Goal: Answer question/provide support: Answer question/provide support

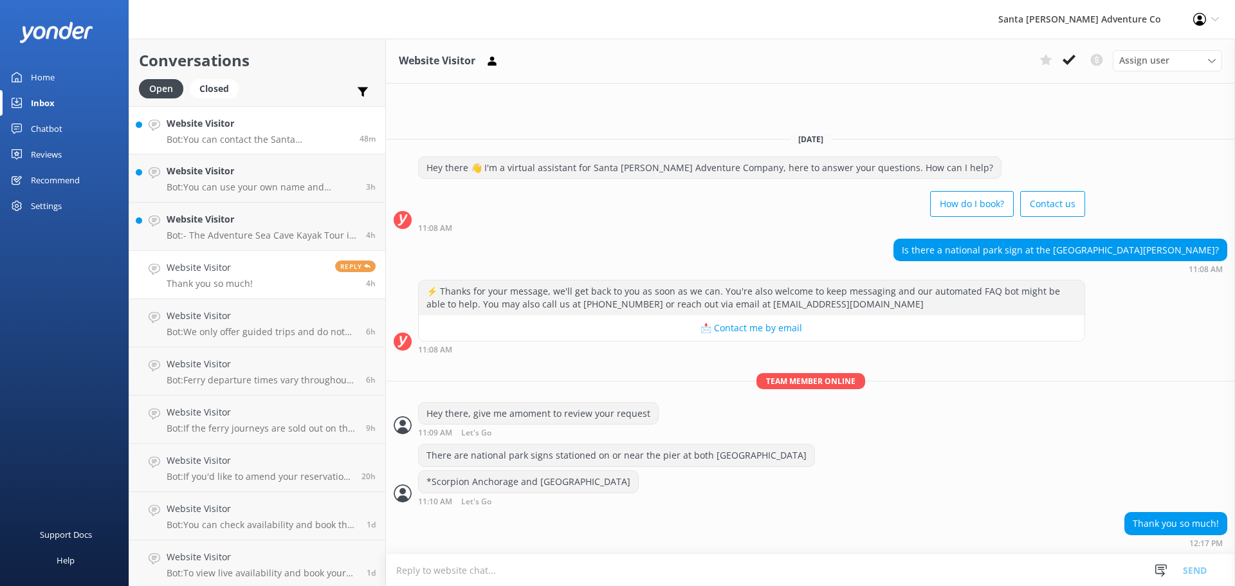
drag, startPoint x: 0, startPoint y: 0, endPoint x: 191, endPoint y: 141, distance: 237.3
click at [191, 141] on p "Bot: You can contact the Santa [PERSON_NAME] Adventure Co. team at [PHONE_NUMBE…" at bounding box center [258, 140] width 183 height 12
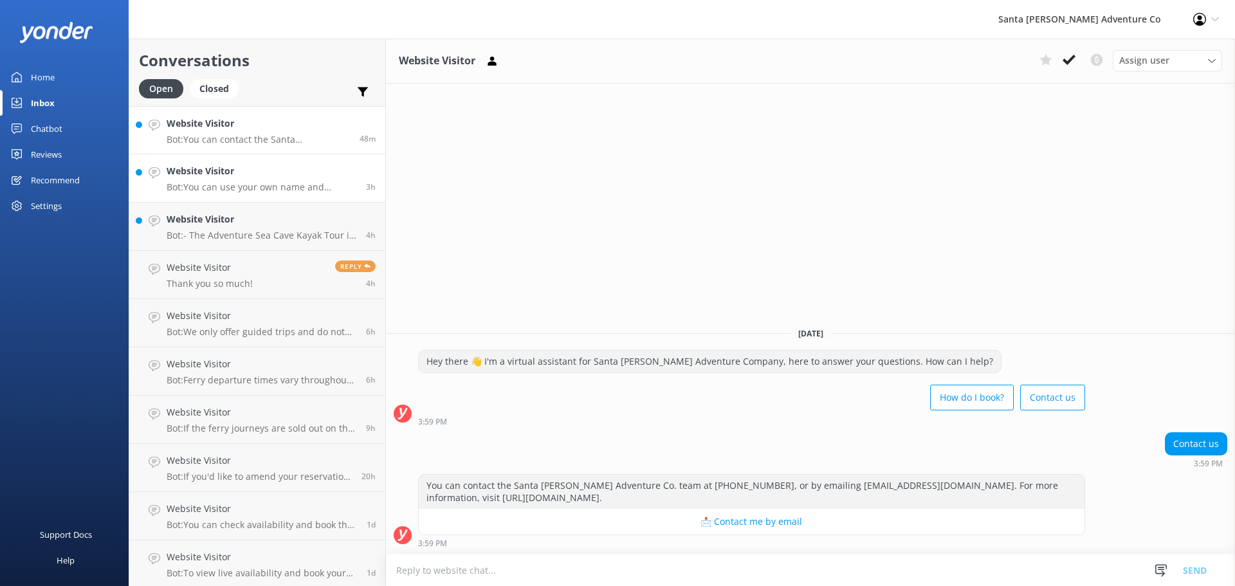
click at [202, 173] on h4 "Website Visitor" at bounding box center [262, 171] width 190 height 14
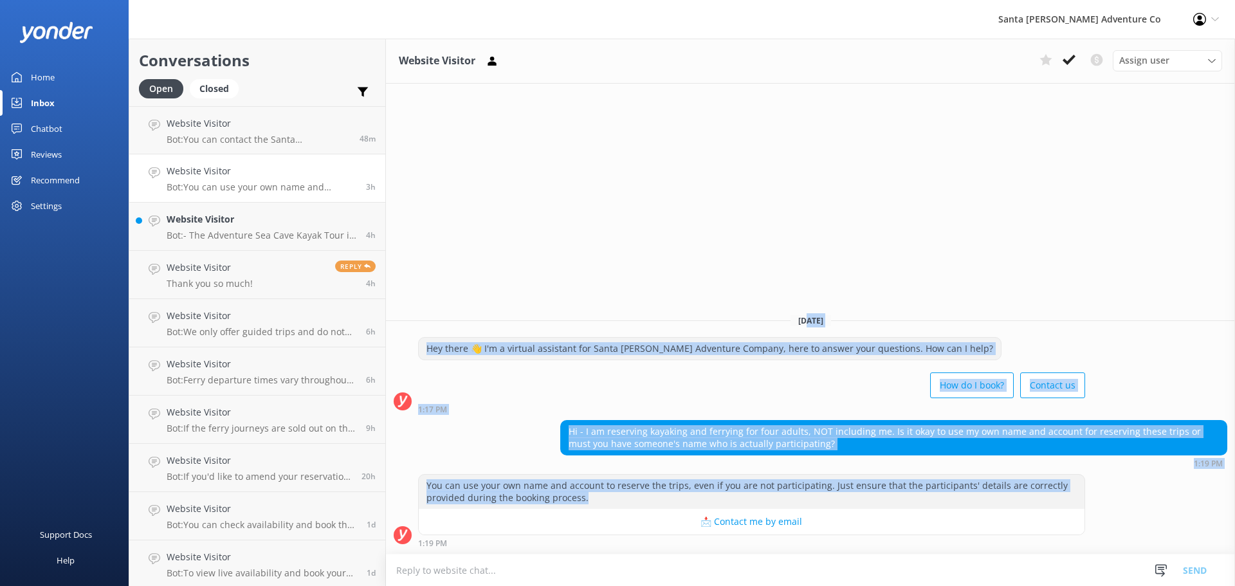
drag, startPoint x: 1100, startPoint y: 506, endPoint x: 806, endPoint y: 310, distance: 353.9
click at [806, 310] on div "[DATE] Hey there 👋 I'm a virtual assistant for Santa [PERSON_NAME] Adventure Co…" at bounding box center [810, 429] width 849 height 250
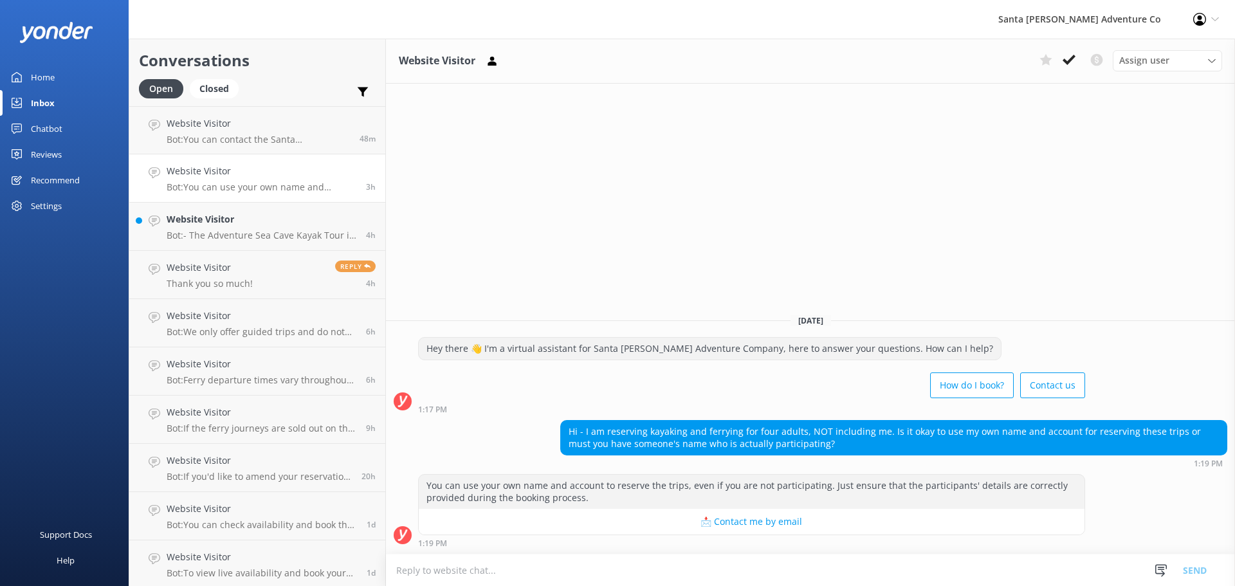
click at [803, 284] on div "Website Visitor Assign user Will [PERSON_NAME] [PERSON_NAME] Let's Go Gabe [DAT…" at bounding box center [810, 312] width 849 height 547
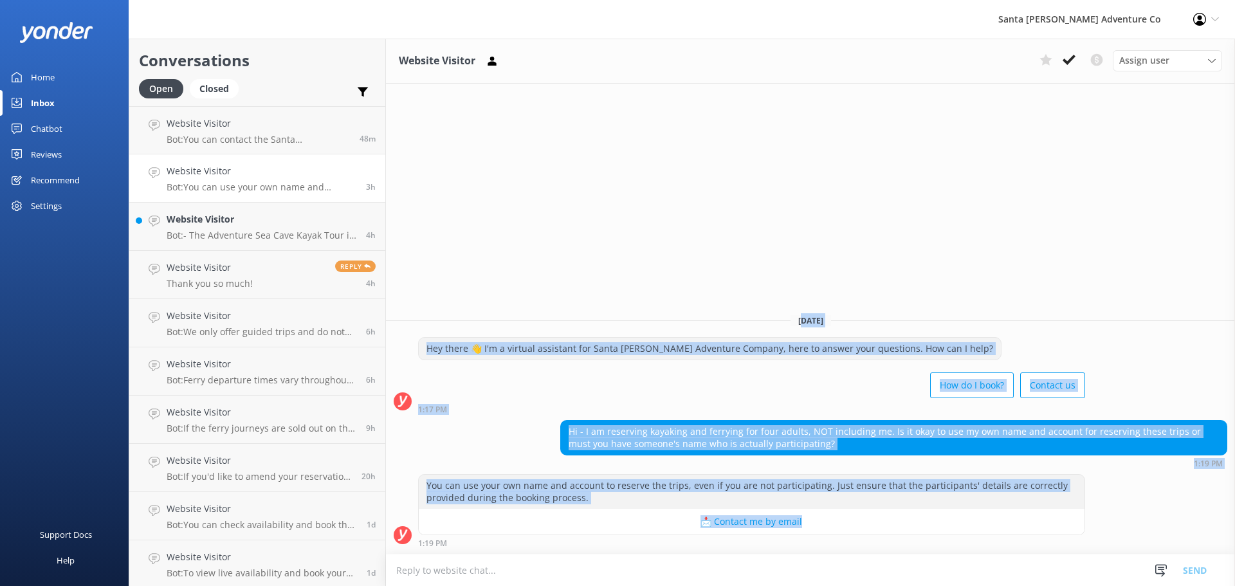
drag, startPoint x: 801, startPoint y: 285, endPoint x: 1132, endPoint y: 512, distance: 401.6
click at [1132, 512] on div "Website Visitor Assign user Will [PERSON_NAME] [PERSON_NAME] Let's Go Gabe [DAT…" at bounding box center [810, 312] width 849 height 547
click at [1132, 512] on div "You can use your own name and account to reserve the trips, even if you are not…" at bounding box center [810, 510] width 849 height 73
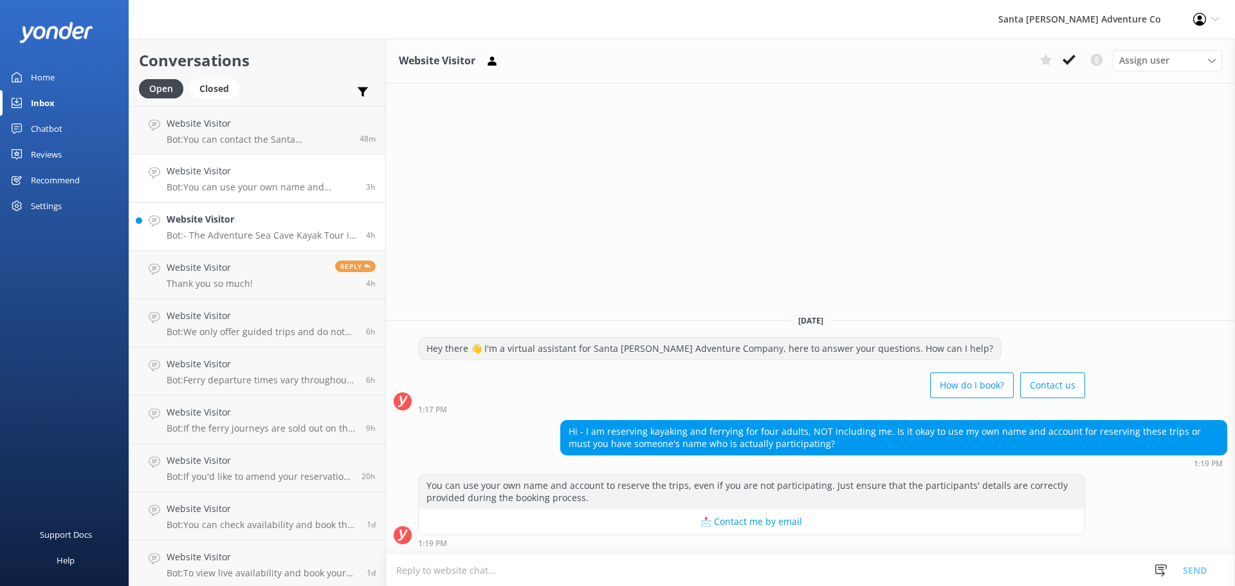
click at [176, 219] on h4 "Website Visitor" at bounding box center [262, 219] width 190 height 14
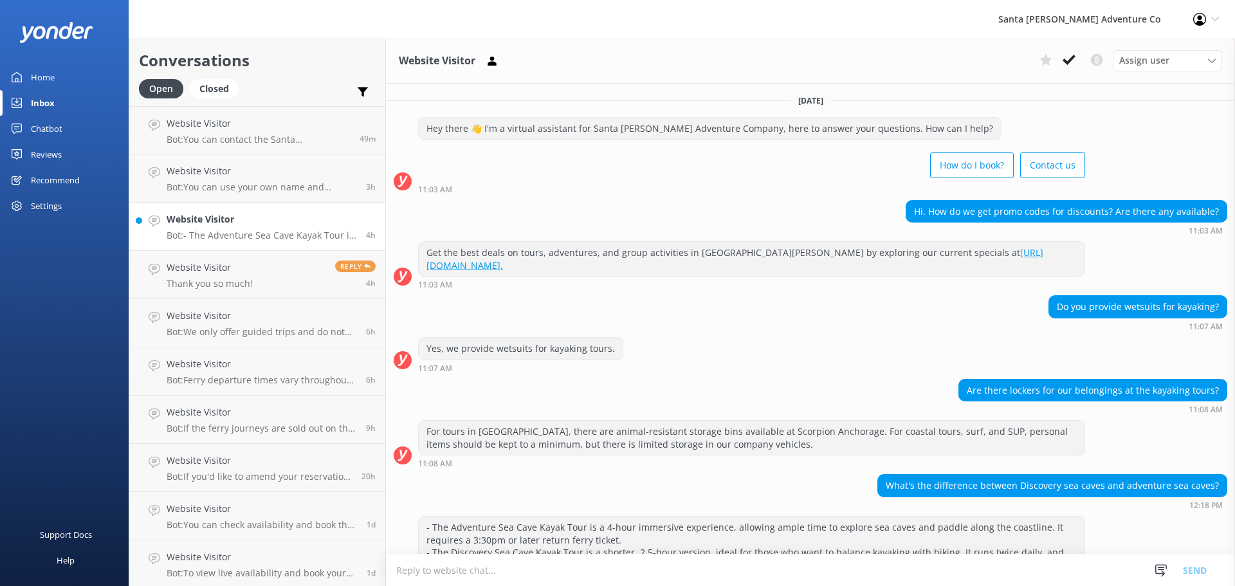
scroll to position [41, 0]
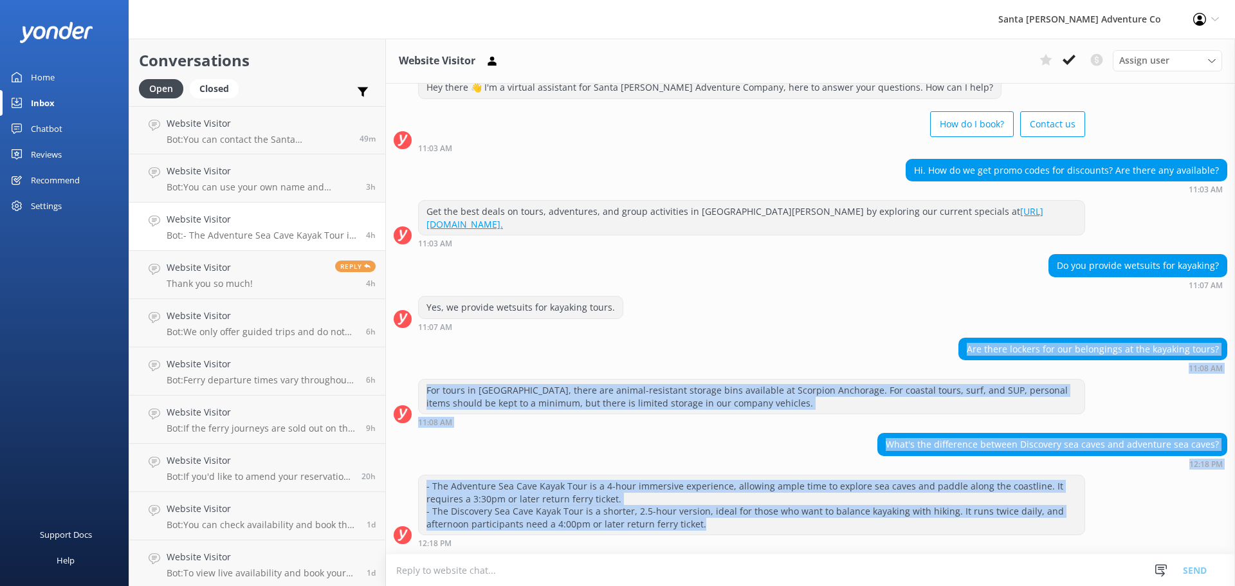
drag, startPoint x: 792, startPoint y: 526, endPoint x: 586, endPoint y: 327, distance: 286.6
click at [586, 327] on div "[DATE] Hey there 👋 I'm a virtual assistant for Santa [PERSON_NAME] Adventure Co…" at bounding box center [810, 297] width 849 height 511
click at [729, 468] on div "What's the difference between Discovery sea caves and adventure sea caves? 12:1…" at bounding box center [810, 450] width 849 height 35
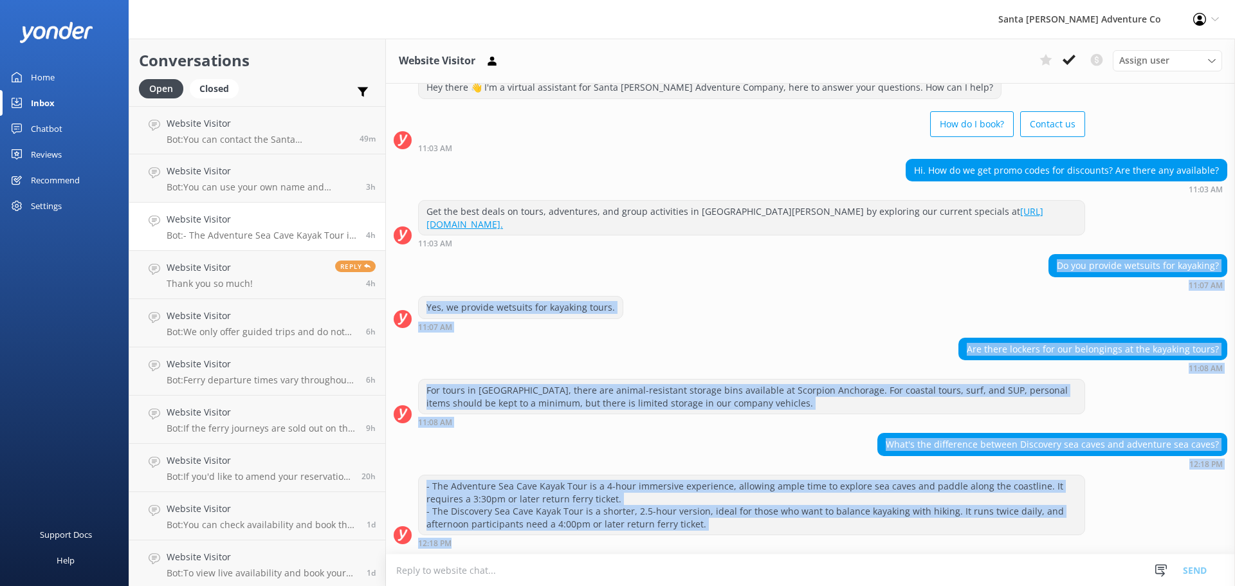
drag, startPoint x: 728, startPoint y: 537, endPoint x: 487, endPoint y: 268, distance: 361.7
click at [487, 268] on div "[DATE] Hey there 👋 I'm a virtual assistant for Santa [PERSON_NAME] Adventure Co…" at bounding box center [810, 297] width 849 height 511
click at [561, 331] on div "Yes, we provide wetsuits for kayaking tours. 11:07 AM" at bounding box center [810, 317] width 849 height 42
drag, startPoint x: 729, startPoint y: 542, endPoint x: 463, endPoint y: 264, distance: 384.4
click at [462, 264] on div "[DATE] Hey there 👋 I'm a virtual assistant for Santa [PERSON_NAME] Adventure Co…" at bounding box center [810, 297] width 849 height 511
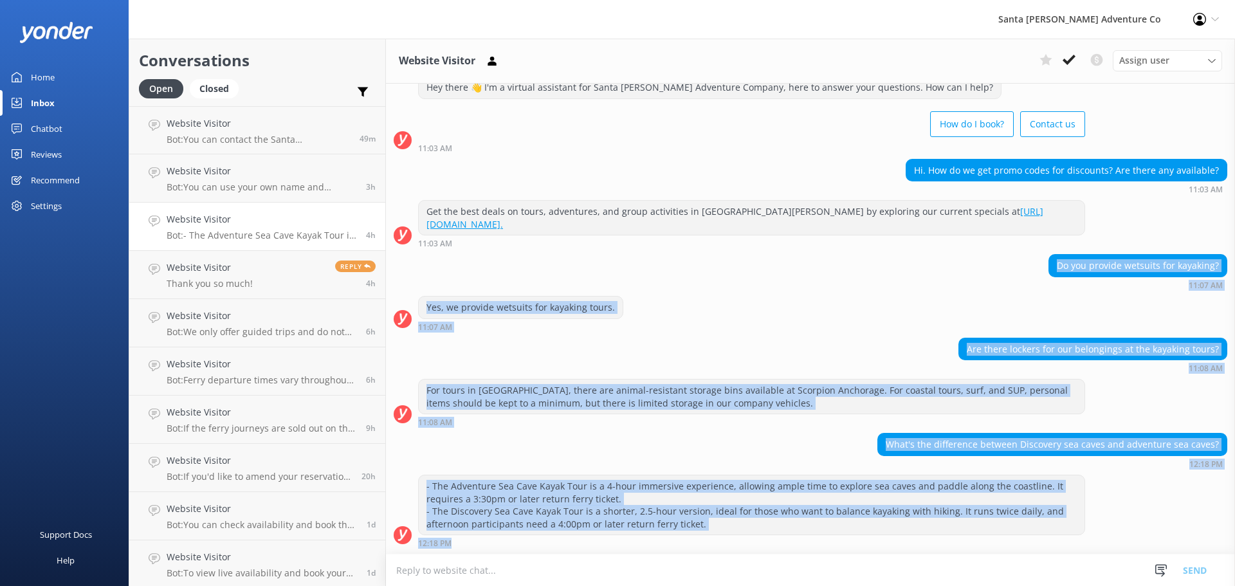
click at [729, 461] on div "What's the difference between Discovery sea caves and adventure sea caves? 12:1…" at bounding box center [810, 450] width 849 height 35
drag, startPoint x: 733, startPoint y: 541, endPoint x: 428, endPoint y: 264, distance: 411.6
click at [428, 264] on div "[DATE] Hey there 👋 I'm a virtual assistant for Santa [PERSON_NAME] Adventure Co…" at bounding box center [810, 297] width 849 height 511
click at [450, 285] on div "Do you provide wetsuits for kayaking? 11:07 AM" at bounding box center [810, 271] width 849 height 35
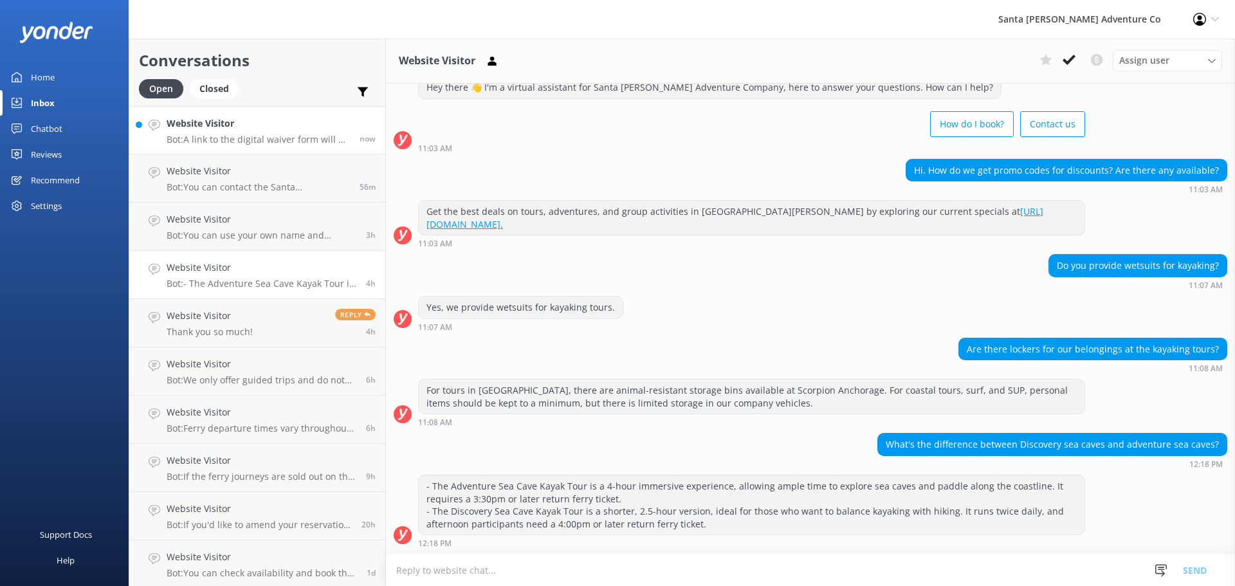
click at [228, 145] on link "Website Visitor Bot: A link to the digital waiver form will be provided in your…" at bounding box center [257, 130] width 256 height 48
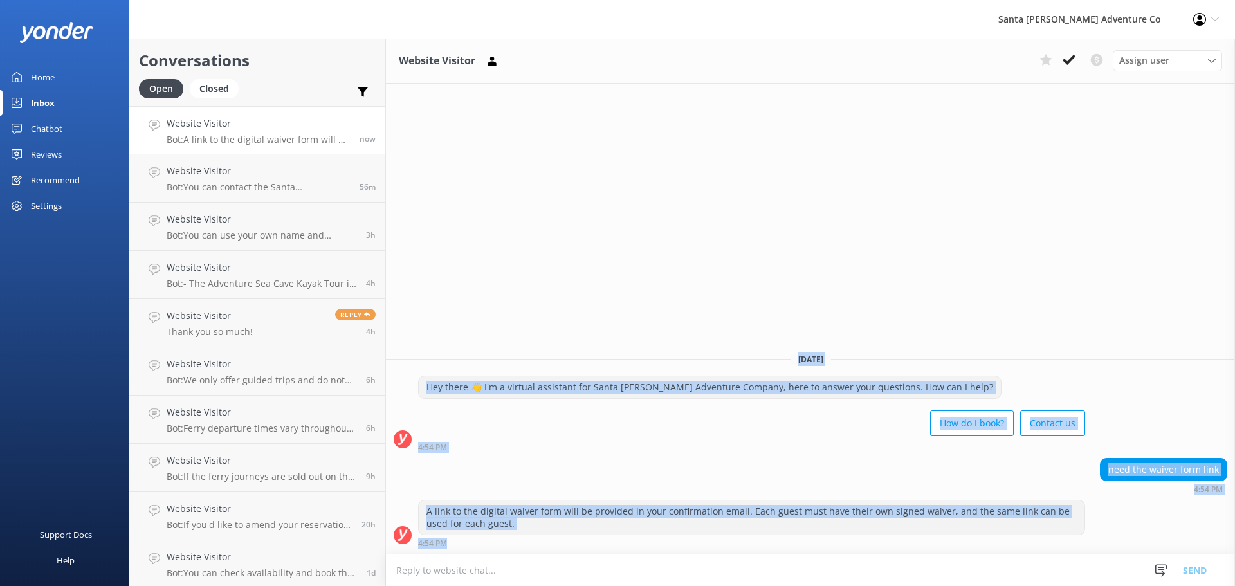
drag, startPoint x: 868, startPoint y: 540, endPoint x: 617, endPoint y: 305, distance: 343.5
click at [617, 305] on div "Website Visitor Assign user Will [PERSON_NAME] [PERSON_NAME] Let's Go Gabe [DAT…" at bounding box center [810, 312] width 849 height 547
click at [617, 304] on div "Website Visitor Assign user Will [PERSON_NAME] [PERSON_NAME] Let's Go Gabe [DAT…" at bounding box center [810, 312] width 849 height 547
drag, startPoint x: 617, startPoint y: 305, endPoint x: 861, endPoint y: 549, distance: 345.6
click at [861, 549] on div "Website Visitor Assign user Will [PERSON_NAME] [PERSON_NAME] Let's Go Gabe [DAT…" at bounding box center [810, 312] width 849 height 547
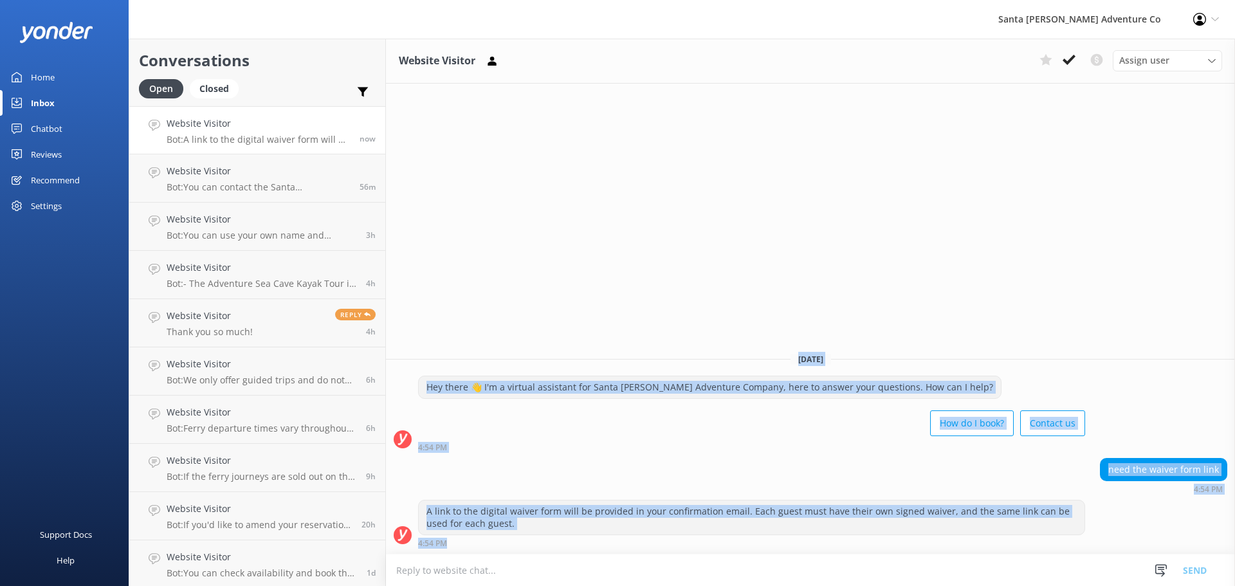
click at [680, 415] on div "How do I book? Contact us" at bounding box center [751, 424] width 667 height 36
